Goal: Task Accomplishment & Management: Manage account settings

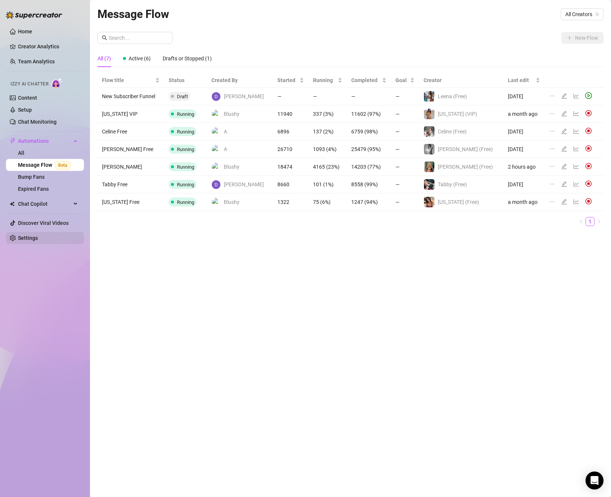
click at [29, 240] on link "Settings" at bounding box center [28, 238] width 20 height 6
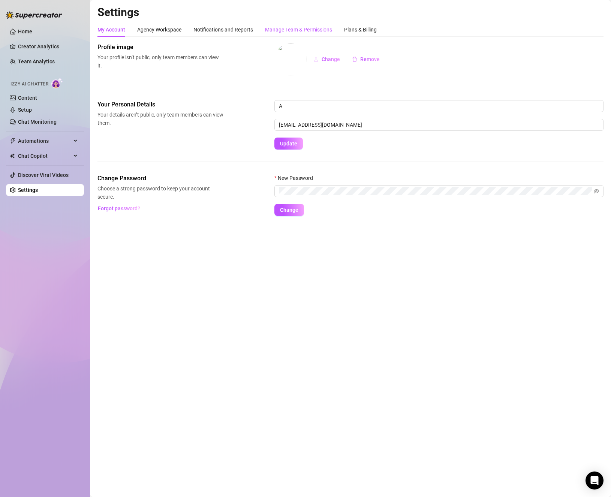
click at [308, 29] on div "Manage Team & Permissions" at bounding box center [298, 30] width 67 height 8
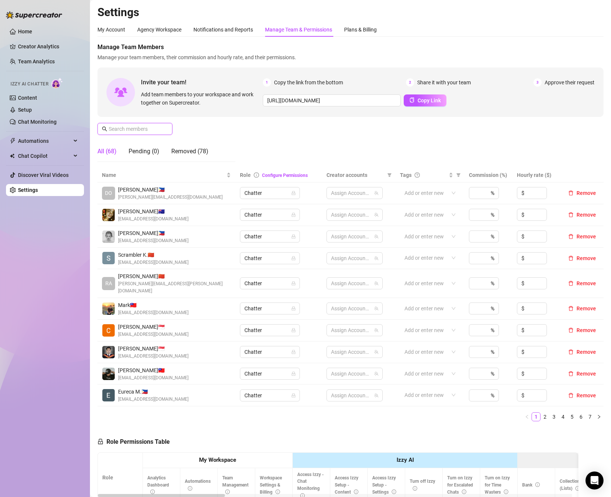
click at [143, 127] on input "text" at bounding box center [135, 129] width 53 height 8
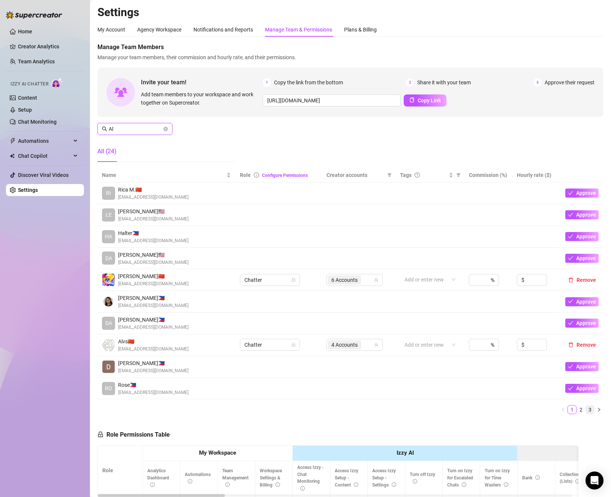
type input "Al"
click at [586, 407] on link "3" at bounding box center [590, 410] width 8 height 8
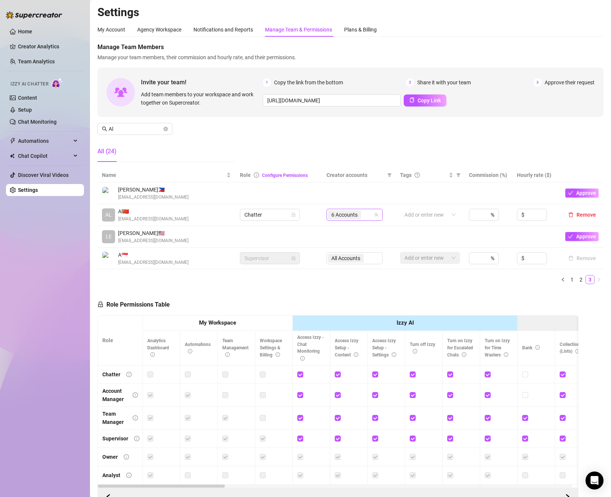
click at [358, 215] on span "6 Accounts" at bounding box center [344, 214] width 33 height 9
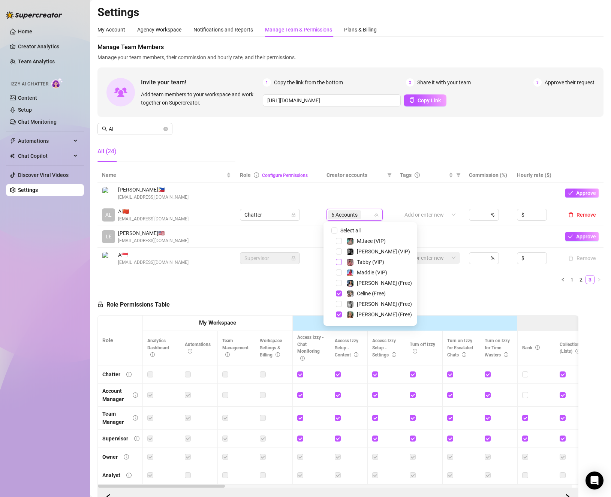
scroll to position [38, 0]
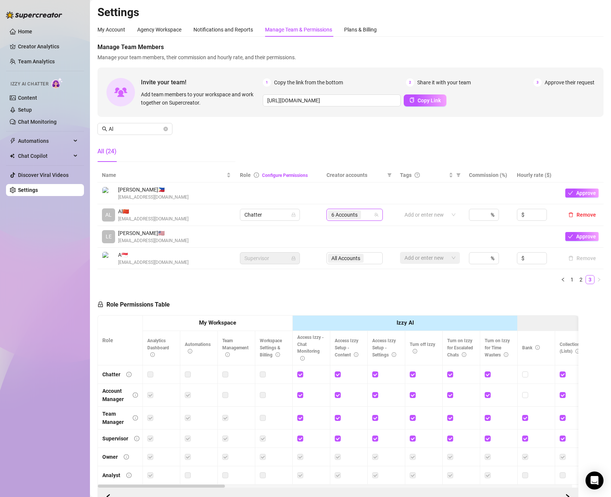
click at [274, 291] on div "Role Permissions Table Role My Workspace Izzy AI OnlyFans Side Menu OnlyFans Ch…" at bounding box center [338, 398] width 481 height 216
